Goal: Communication & Community: Answer question/provide support

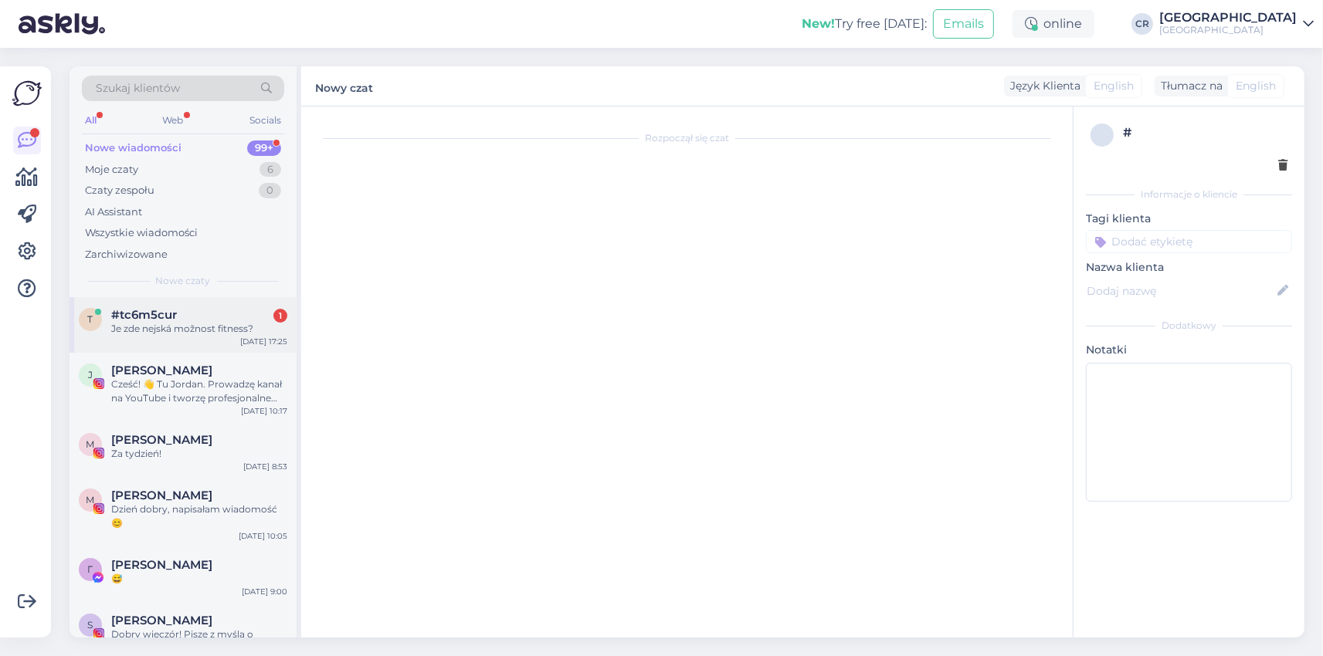
click at [195, 349] on div "t #tc6m5cur 1 Je zde nejská možnost fitness? [DATE] 17:25" at bounding box center [182, 325] width 227 height 56
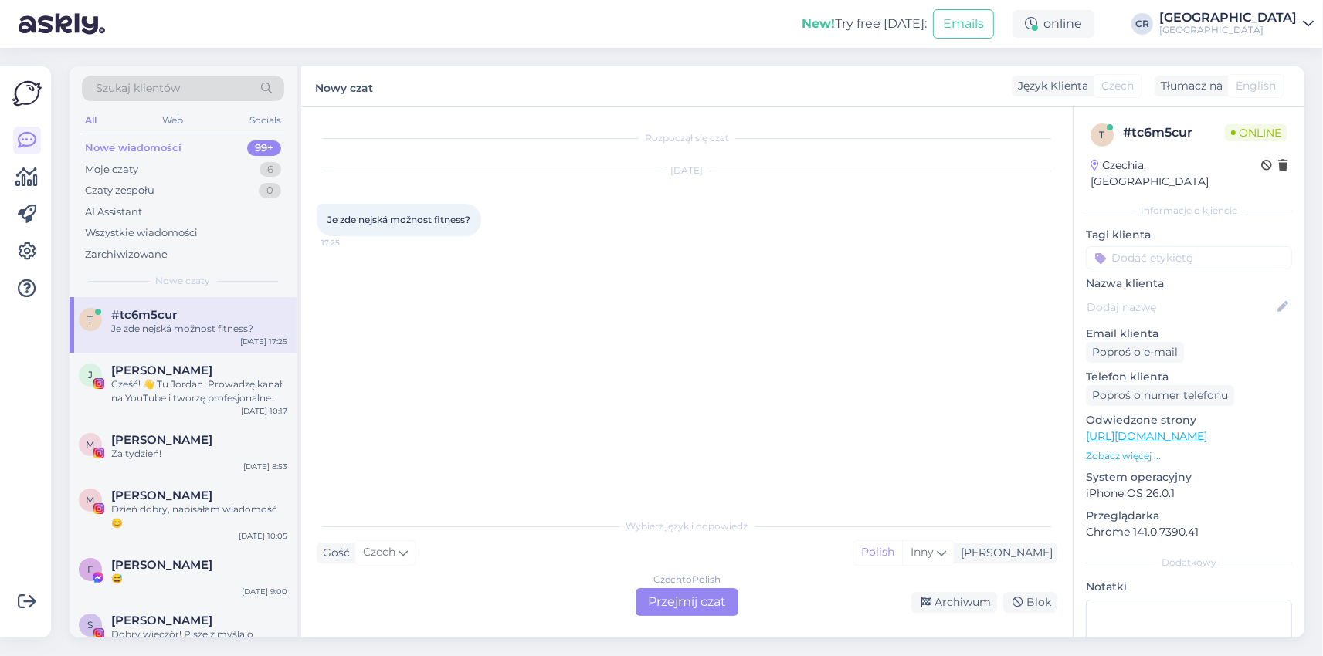
click at [686, 608] on div "Czech to Polish Przejmij czat" at bounding box center [686, 602] width 103 height 28
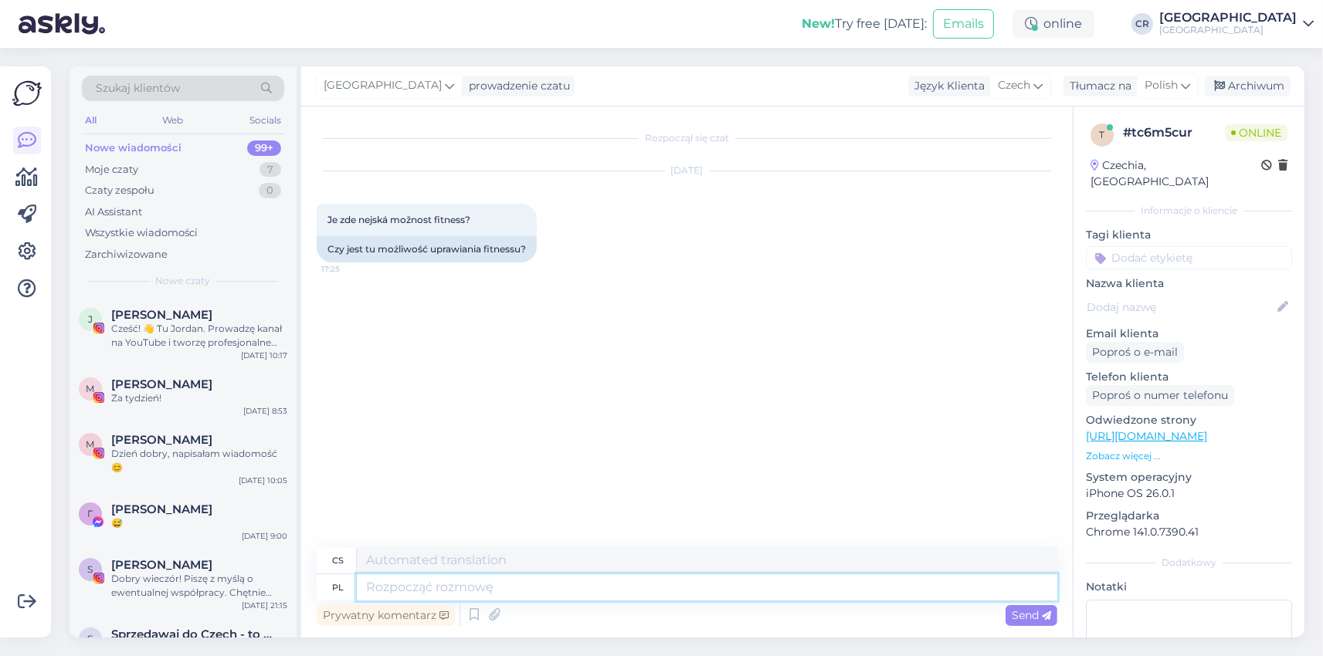
click at [421, 591] on textarea at bounding box center [707, 587] width 700 height 26
type textarea "Dzień"
type textarea "Den"
type textarea "Dzień dobry,"
type textarea "Dobré ráno,"
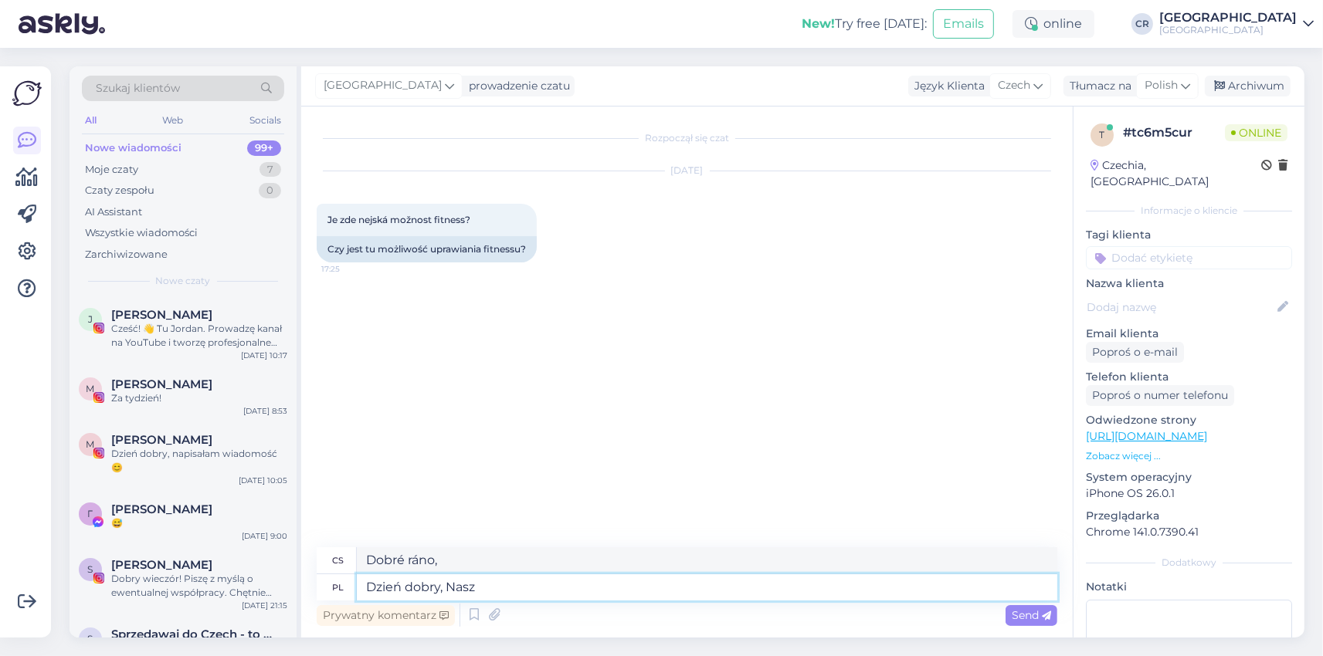
type textarea "Dzień dobry, Nasz"
type textarea "Dobré ráno, Naše"
type textarea "Dzień dobry, Nasz Hte"
type textarea "Dobré ráno, naše Hte"
type textarea "Dzień dobry, [GEOGRAPHIC_DATA]"
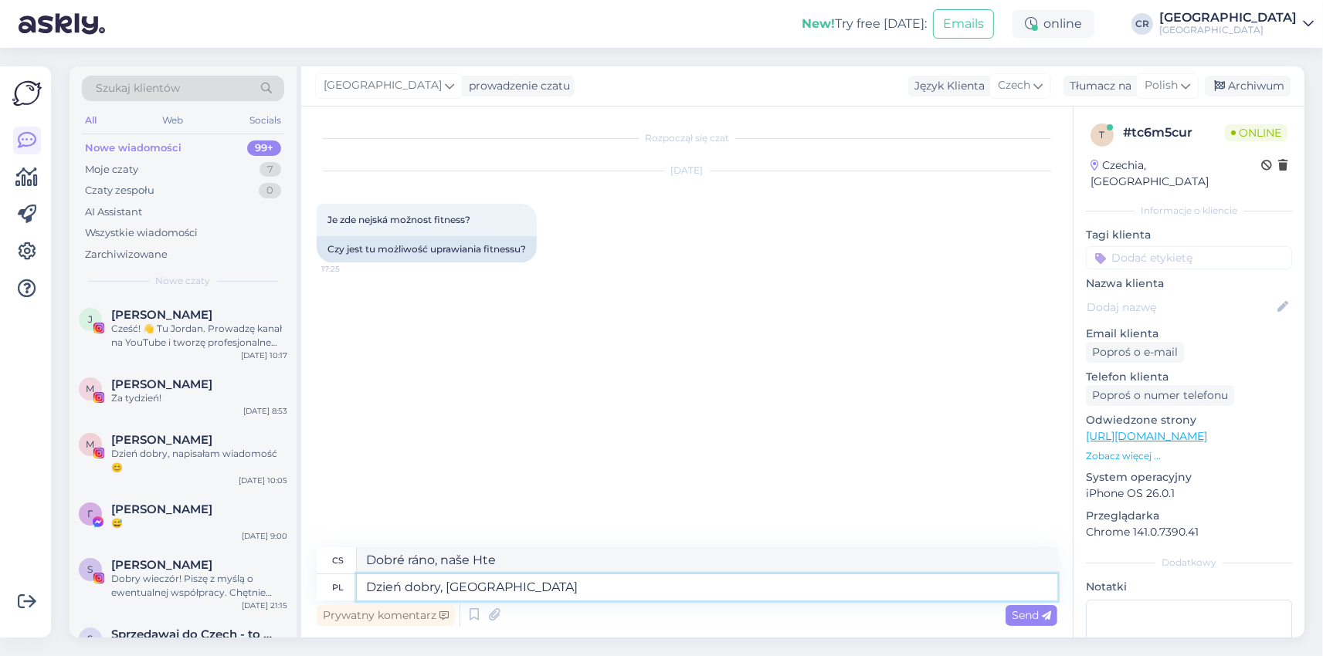
type textarea "Dobré ráno, náš hotel"
type textarea "Dzień dobry, [GEOGRAPHIC_DATA] posiada s"
type textarea "Dobré ráno, [GEOGRAPHIC_DATA] má"
type textarea "Dzień dobry, [GEOGRAPHIC_DATA] posiada dostępną s"
type textarea "Dobré ráno, náš hotel má k dispozici"
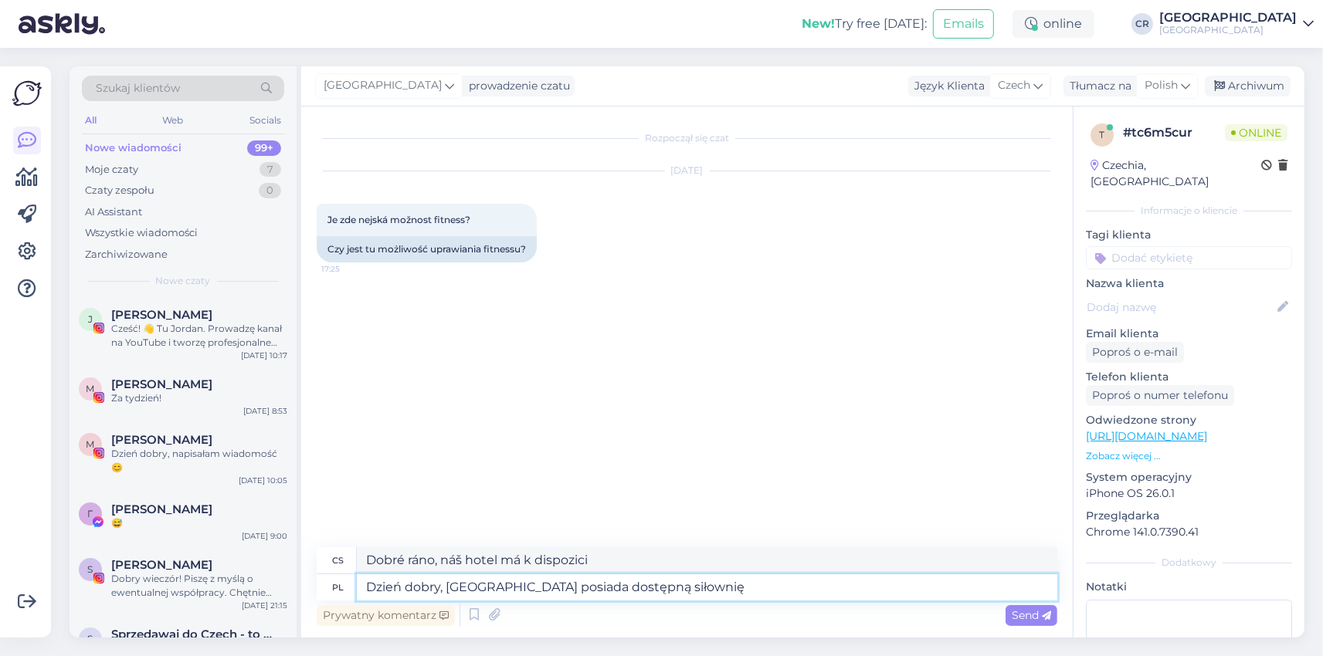
type textarea "Dzień dobry, [GEOGRAPHIC_DATA] posiada dostępną siłownię"
type textarea "Dobré ráno, [GEOGRAPHIC_DATA] má k dispozici posilovnu."
type textarea "Dzień dobry, [GEOGRAPHIC_DATA] posiada dostępną siłownię dla"
type textarea "Dobré ráno, [GEOGRAPHIC_DATA] má k dispozici posilovnu pro"
type textarea "Dzień dobry, [GEOGRAPHIC_DATA] posiada dostępną siłownię dla gości."
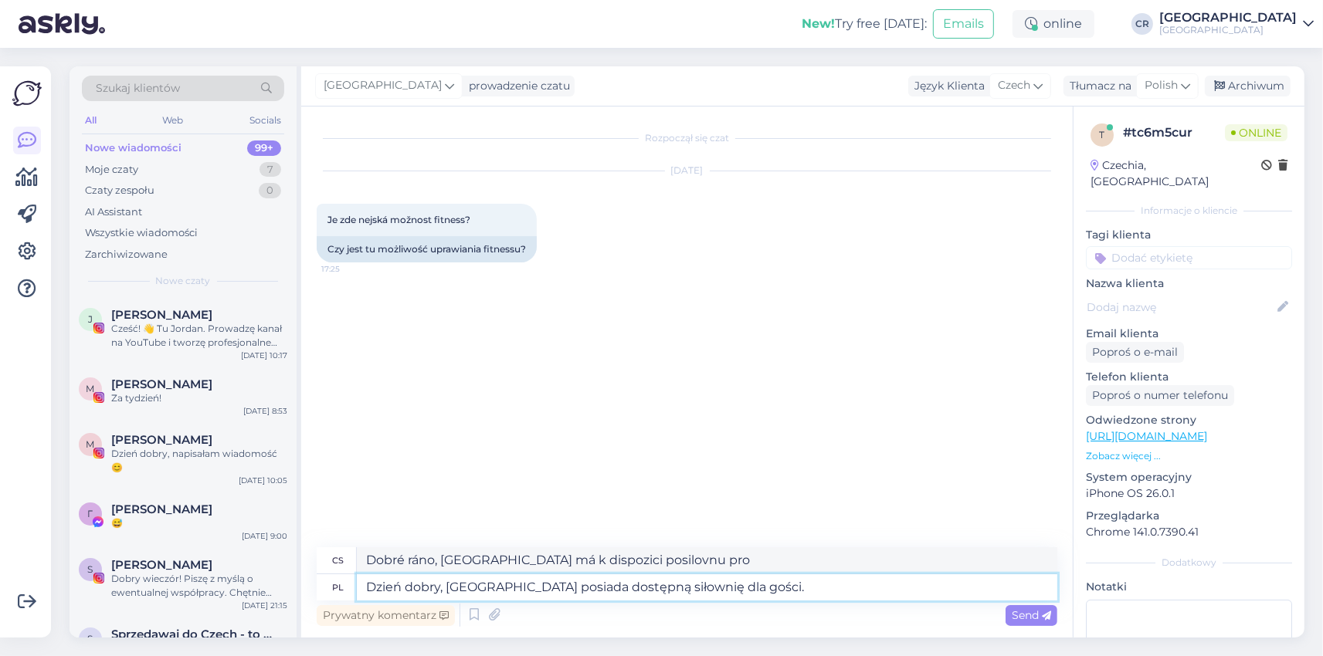
type textarea "Dobré ráno, [GEOGRAPHIC_DATA] má k dispozici posilovnu."
drag, startPoint x: 629, startPoint y: 588, endPoint x: 568, endPoint y: 574, distance: 61.8
click at [568, 574] on textarea "Dzień dobry, [GEOGRAPHIC_DATA] posiada dostępną siłownię dla gości." at bounding box center [707, 587] width 700 height 26
type textarea "Dzień dobry, [GEOGRAPHIC_DATA] posiada siłownię dla gości."
type textarea "Dobré ráno, [GEOGRAPHIC_DATA] má pro hosty posilovnu."
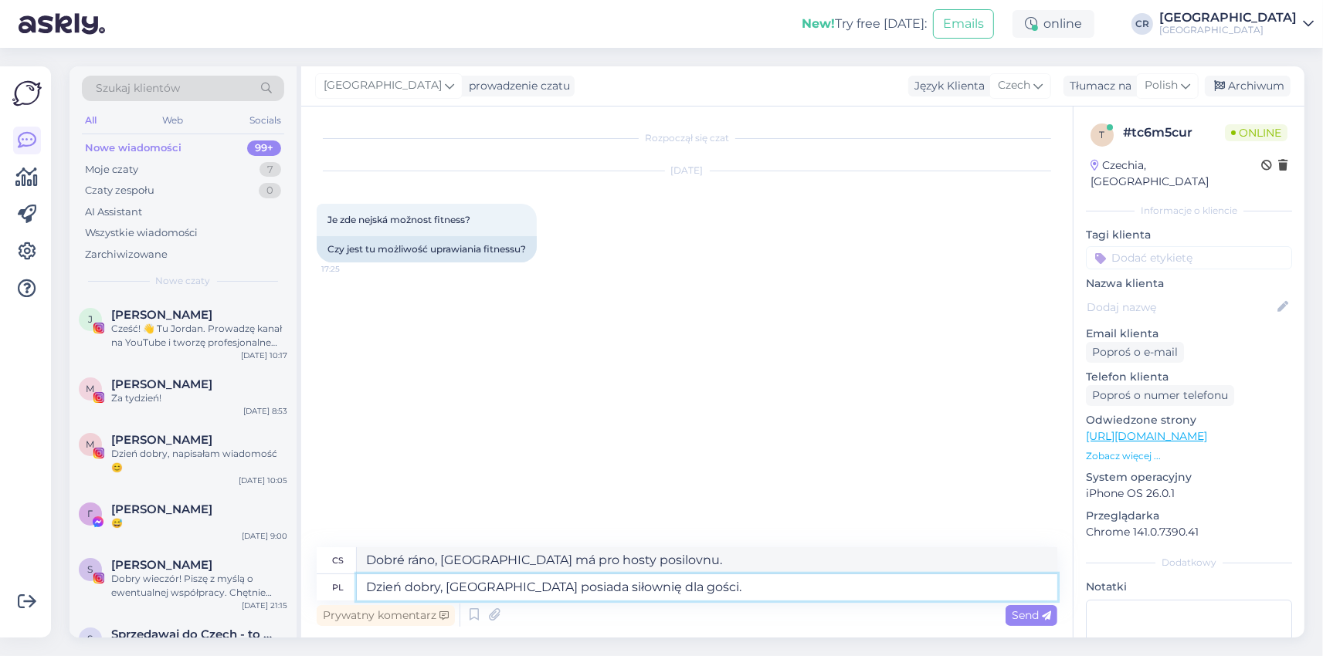
drag, startPoint x: 564, startPoint y: 591, endPoint x: 449, endPoint y: 590, distance: 114.3
click at [449, 590] on textarea "Dzień dobry, [GEOGRAPHIC_DATA] posiada siłownię dla gości." at bounding box center [707, 587] width 700 height 26
type textarea "Dzień dobry, siłownię dla gości."
type textarea "Dobré ráno, posilovna pro hosty."
type textarea "Dzień dobry, p siłownię dla gości."
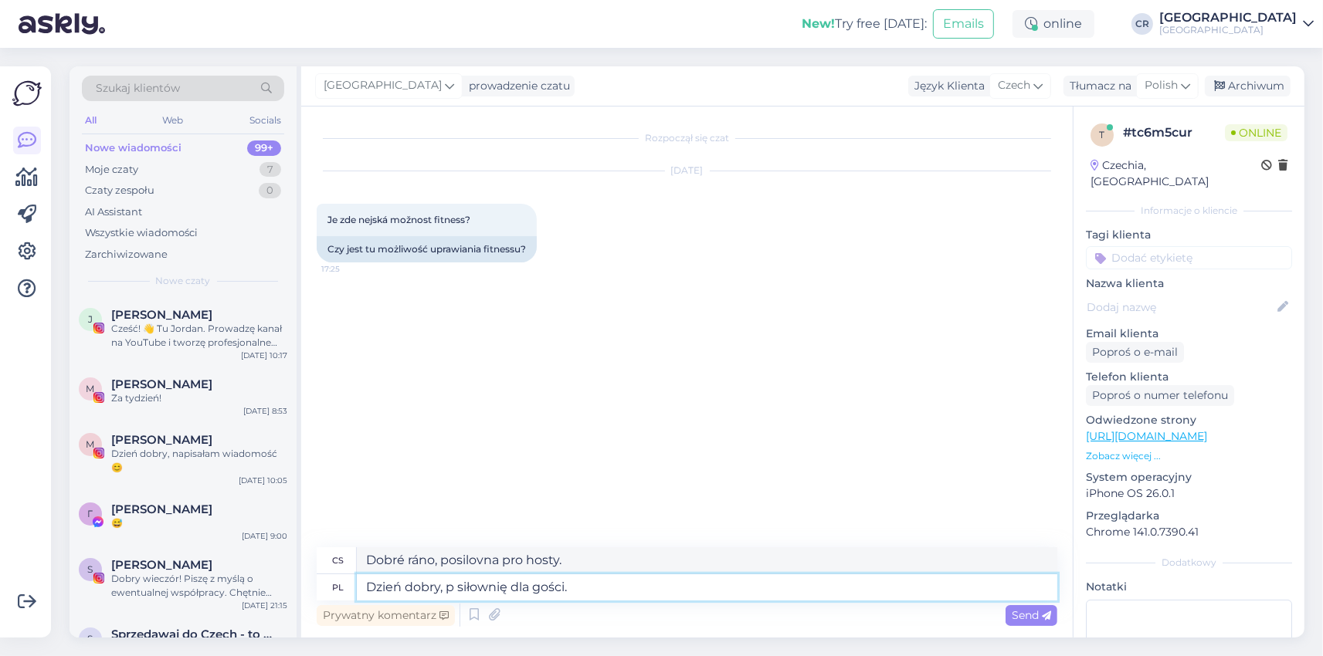
type textarea "Dobré ráno, máme pro hosty posilovnu."
type textarea "Dzień dobry, po siłownię dla gości."
type textarea "Dobré ráno, po hostující tělocvičně."
type textarea "Dzień dobry, posi siłownię dla gości."
type textarea "Dobré ráno, máme pro hosty posilovnu."
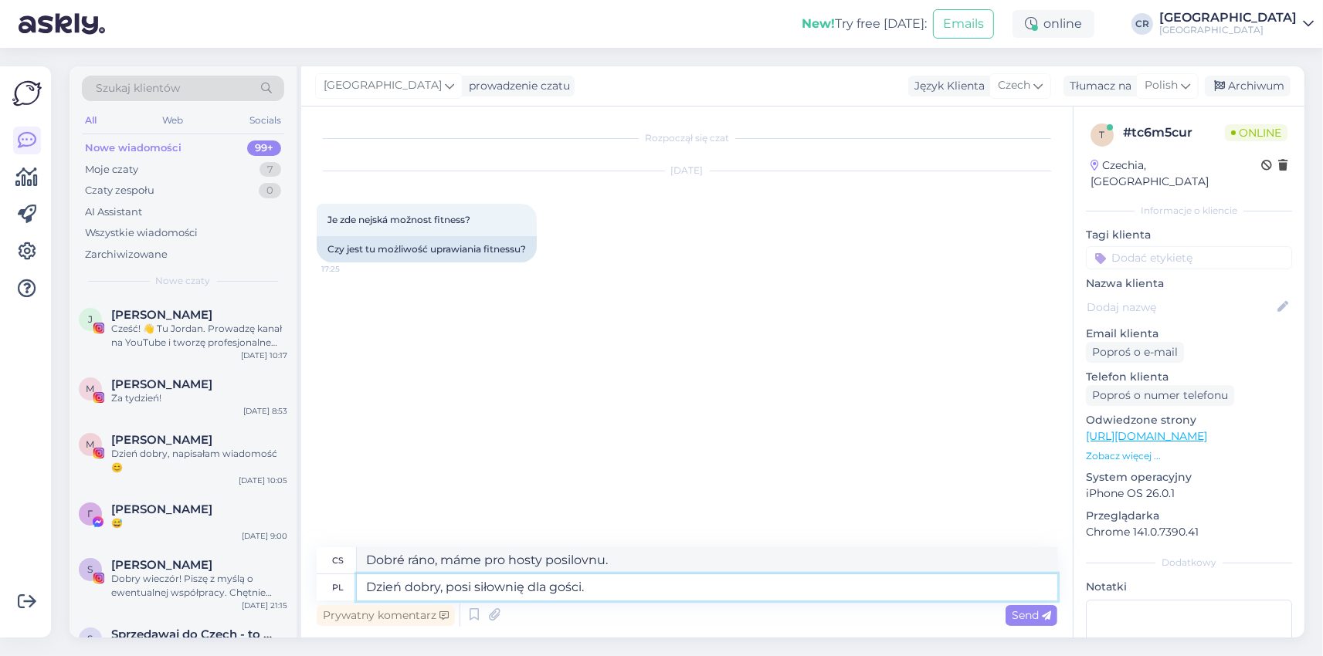
type textarea "Dzień dobry, posia siłownię dla gości."
type textarea "Dobré ráno, mám pro hosty posilovnu."
type textarea "Dzień dobry, posiada siłownię dla gości."
type textarea "Dobré ráno, máte posilovnu pro hosty?"
type textarea "Dzień dobry, posiadam siłownię dla gości."
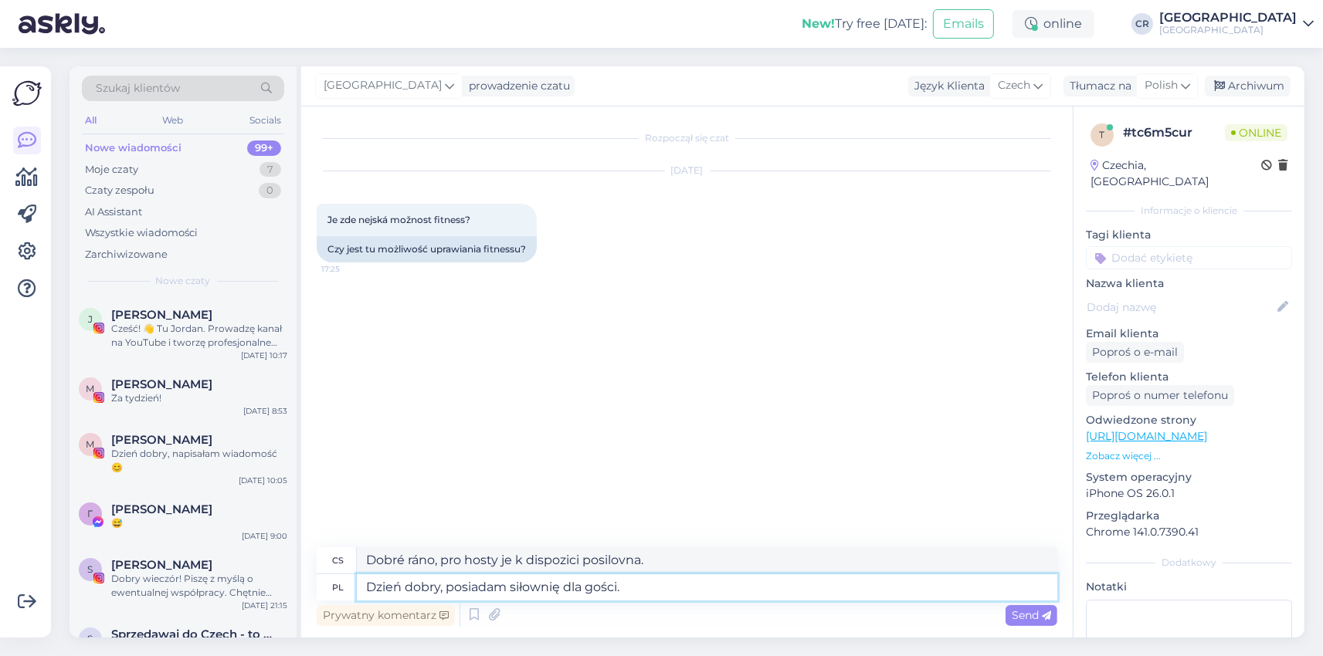
type textarea "Dobré ráno, mám pro hosty posilovnu."
type textarea "Dzień dobry, posiadamy siłownię dla gości."
type textarea "Dobré ráno, máme pro hosty posilovnu."
click at [591, 591] on textarea "Dzień dobry, posiadamy siłownię dla gości." at bounding box center [707, 587] width 700 height 26
click at [596, 591] on textarea "Dzień dobry, posiadamy siłownię dla gości." at bounding box center [707, 587] width 700 height 26
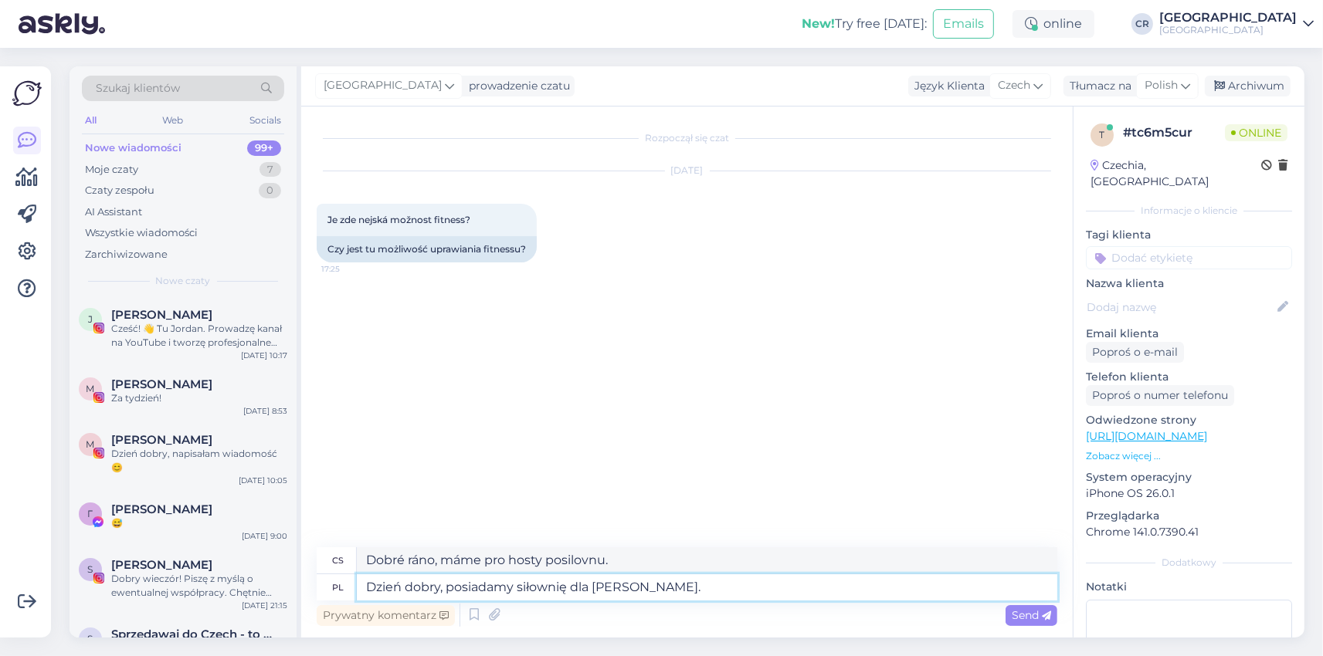
type textarea "Dzień dobry, posiadamy siłownię dla Nasgości."
type textarea "Dobré ráno, máme posilovnu pro nahé."
type textarea "Dzień dobry, posiadamy siłownię dla Naszgości."
type textarea "Dobré ráno, pro naše hosty máme k dispozici posilovnu."
type textarea "Dzień dobry, posiadamy siłownię dla Naszych ości."
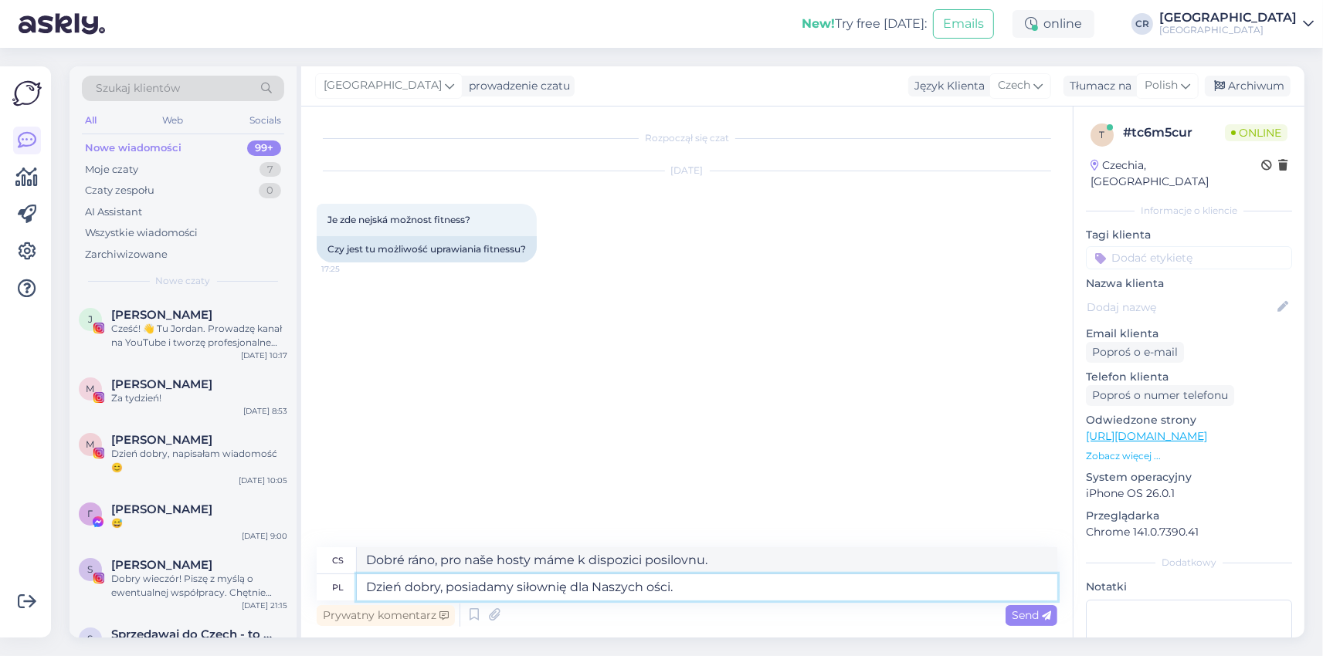
type textarea "Dobré ráno, máme posilovnu na kosti."
type textarea "Dzień dobry, posiadamy siłownię dla Naszych GTości."
type textarea "Dobré ráno, máme tělocvičnu pro naše GT."
type textarea "Dzień dobry, posiadamy siłownię dla Naszych Gości."
type textarea "Dobré ráno, pro naše hosty máme k dispozici posilovnu."
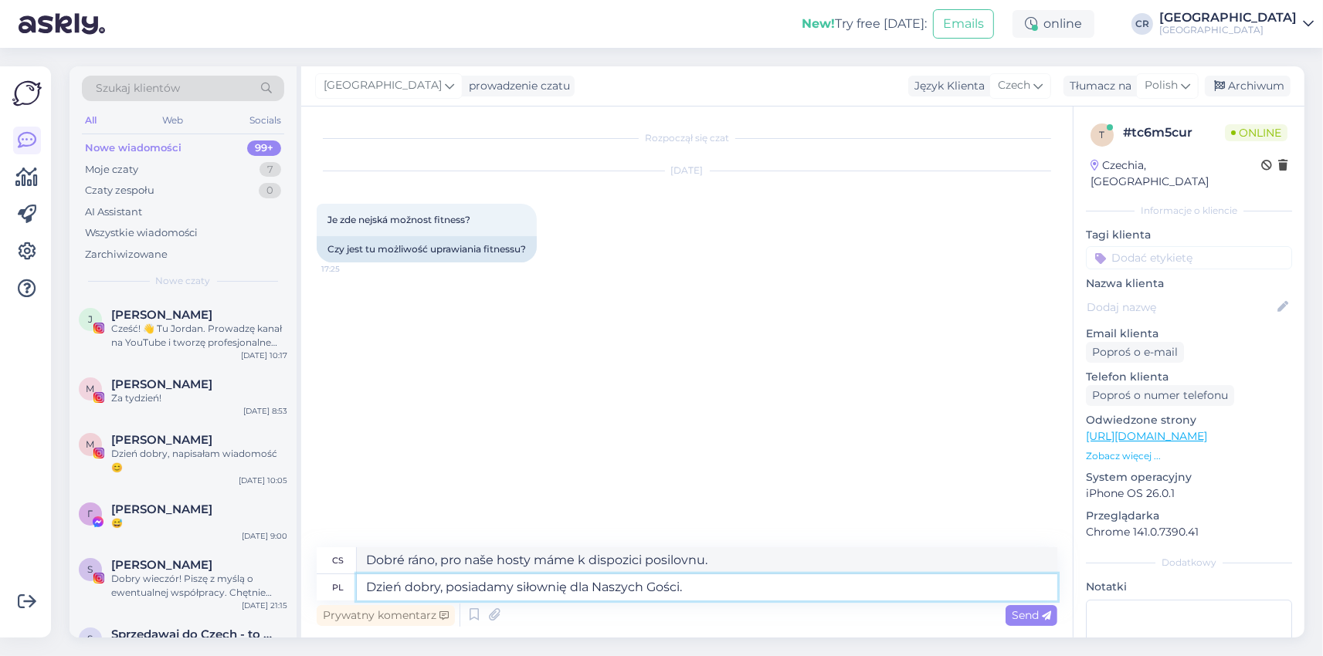
click at [720, 581] on textarea "Dzień dobry, posiadamy siłownię dla Naszych Gości." at bounding box center [707, 587] width 700 height 26
type textarea "Dzień dobry, posiadamy siłownię dla Naszych Gości."
click at [1016, 611] on span "Send" at bounding box center [1031, 615] width 39 height 14
